Goal: Task Accomplishment & Management: Complete application form

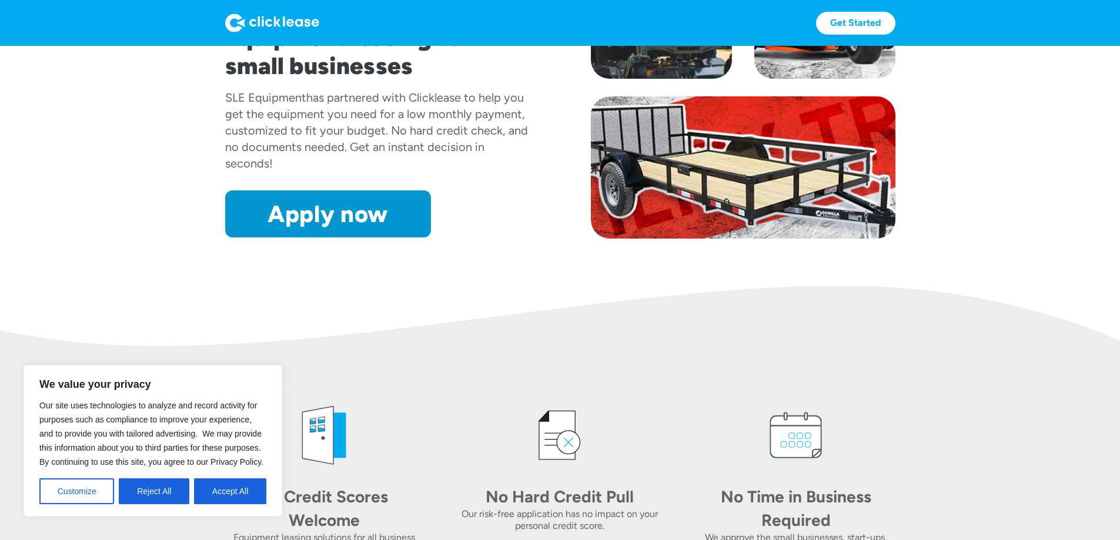
scroll to position [176, 0]
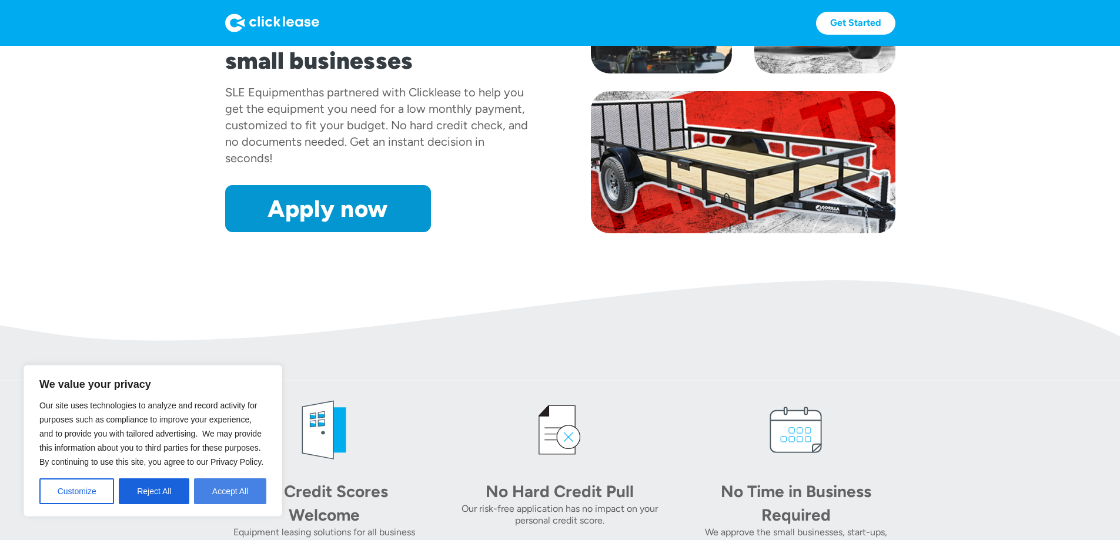
click at [225, 498] on button "Accept All" at bounding box center [230, 492] width 72 height 26
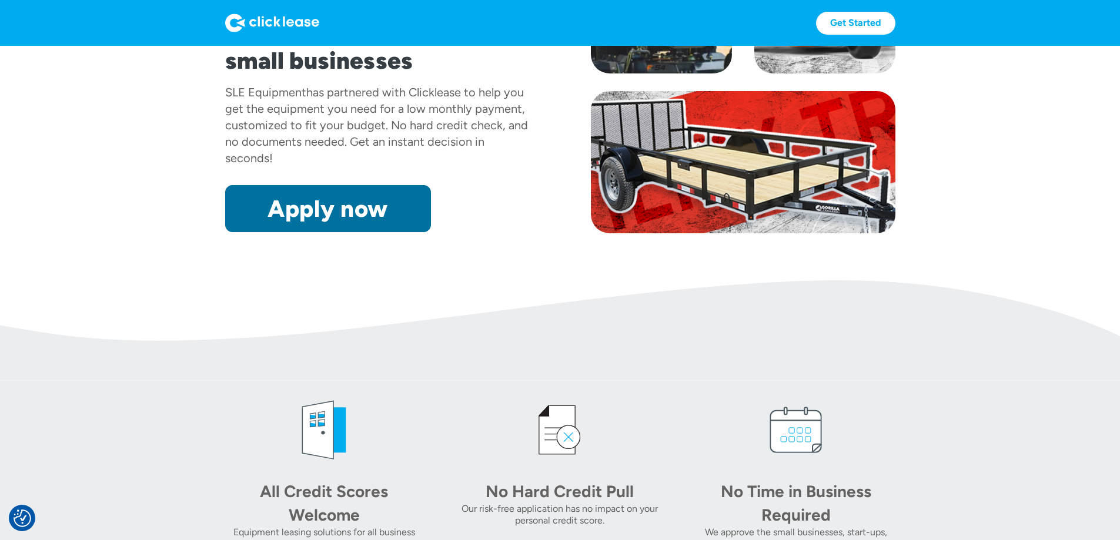
click at [239, 232] on link "Apply now" at bounding box center [328, 208] width 206 height 47
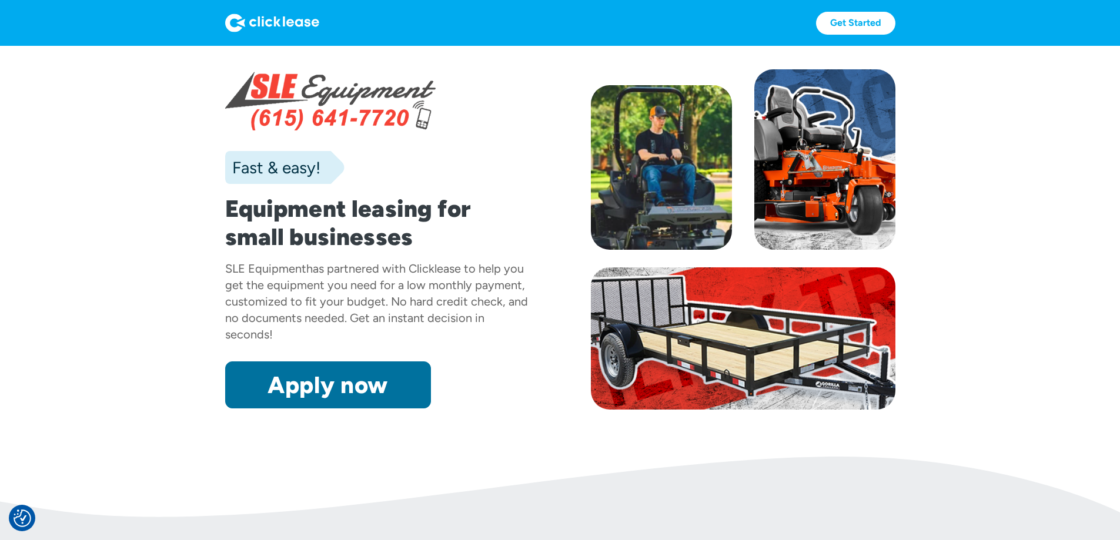
click at [292, 409] on link "Apply now" at bounding box center [328, 385] width 206 height 47
